Goal: Entertainment & Leisure: Consume media (video, audio)

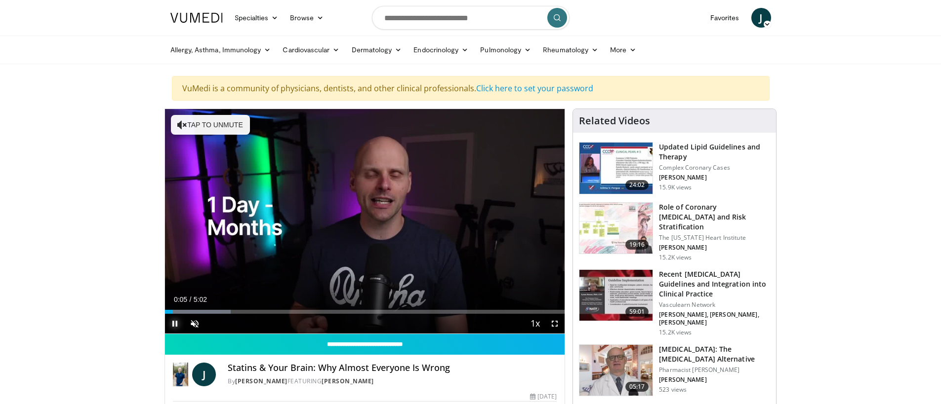
click at [172, 323] on span "Video Player" at bounding box center [175, 324] width 20 height 20
click at [173, 322] on span "Video Player" at bounding box center [175, 324] width 20 height 20
click at [174, 321] on span "Video Player" at bounding box center [175, 324] width 20 height 20
click at [173, 322] on span "Video Player" at bounding box center [175, 324] width 20 height 20
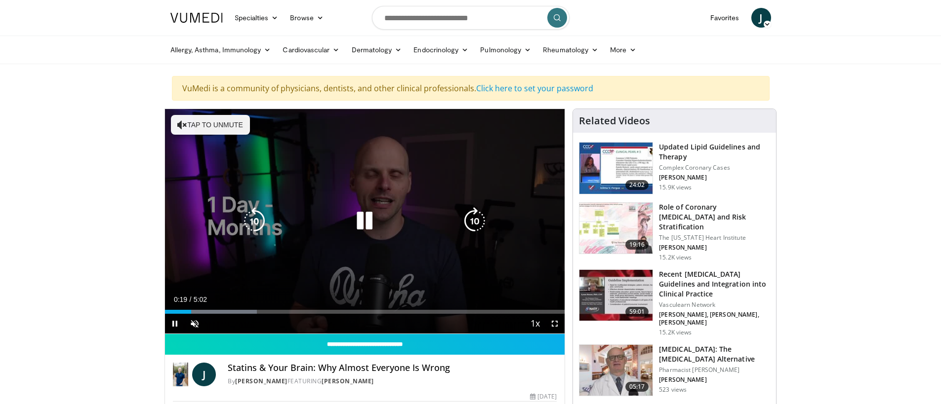
click at [225, 127] on button "Tap to unmute" at bounding box center [210, 125] width 79 height 20
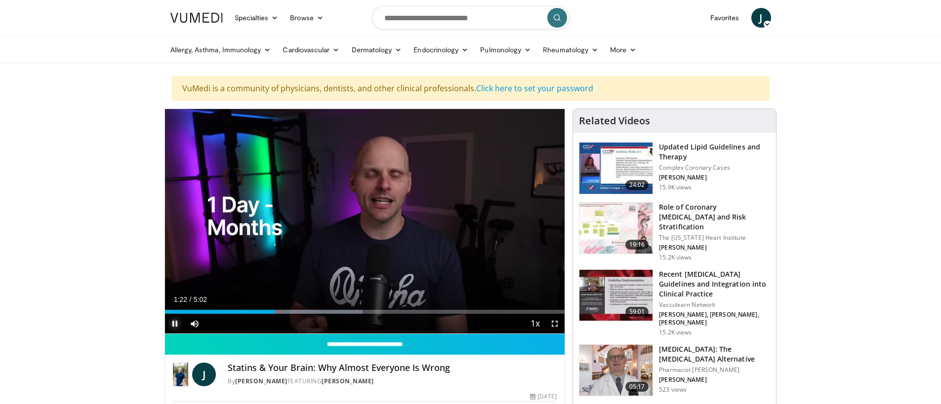
click at [174, 322] on span "Video Player" at bounding box center [175, 324] width 20 height 20
click at [175, 323] on span "Video Player" at bounding box center [175, 324] width 20 height 20
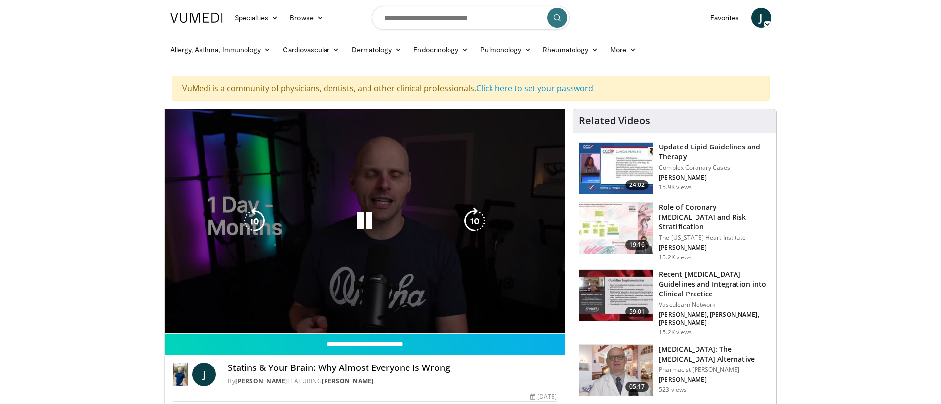
click at [349, 309] on div "10 seconds Tap to unmute" at bounding box center [365, 221] width 400 height 225
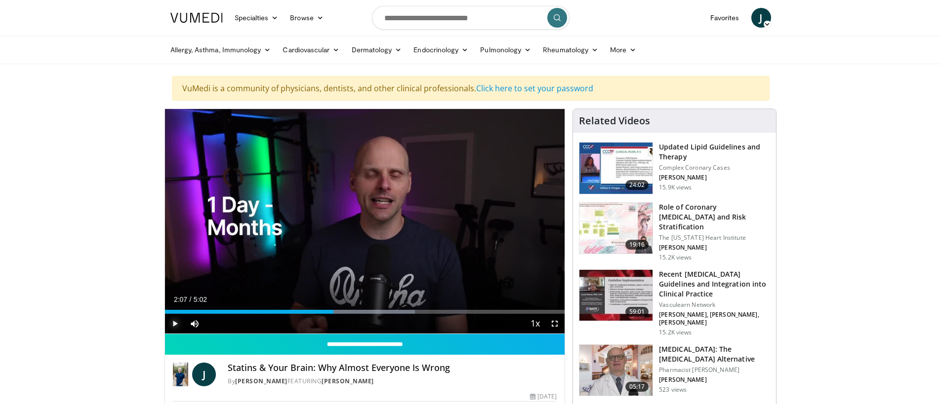
click at [176, 323] on span "Video Player" at bounding box center [175, 324] width 20 height 20
